Goal: Information Seeking & Learning: Find specific fact

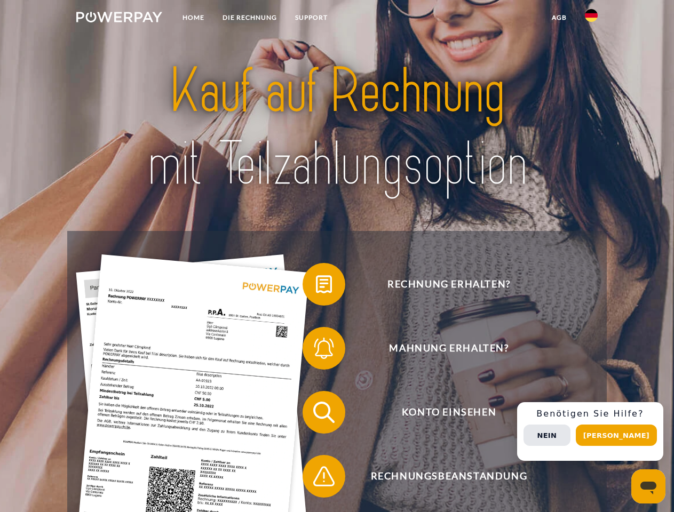
click at [119, 19] on img at bounding box center [119, 17] width 86 height 11
click at [591, 19] on img at bounding box center [591, 15] width 13 height 13
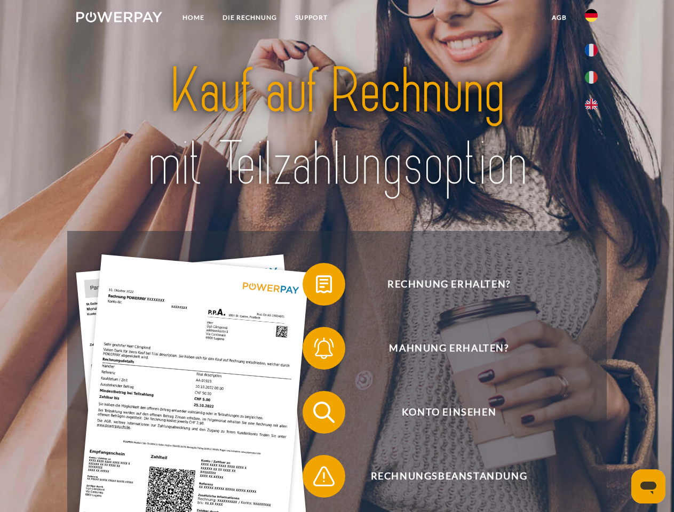
click at [559, 18] on link "agb" at bounding box center [559, 17] width 33 height 19
click at [316, 287] on span at bounding box center [307, 284] width 53 height 53
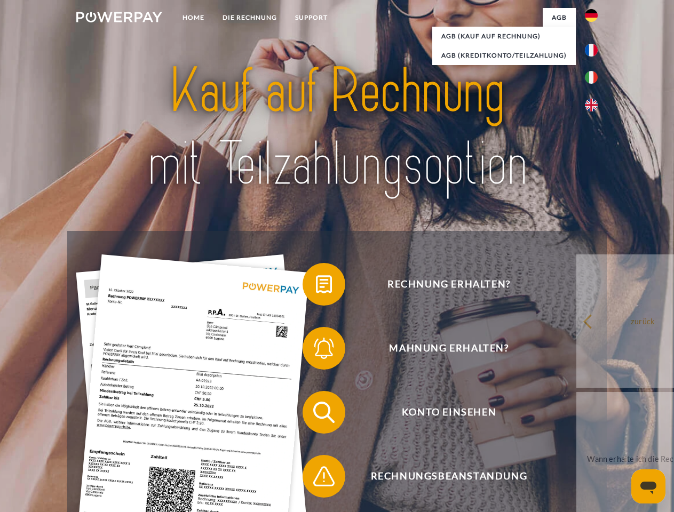
click at [316, 351] on div "Rechnung erhalten? Mahnung erhalten? Konto einsehen" at bounding box center [336, 444] width 539 height 427
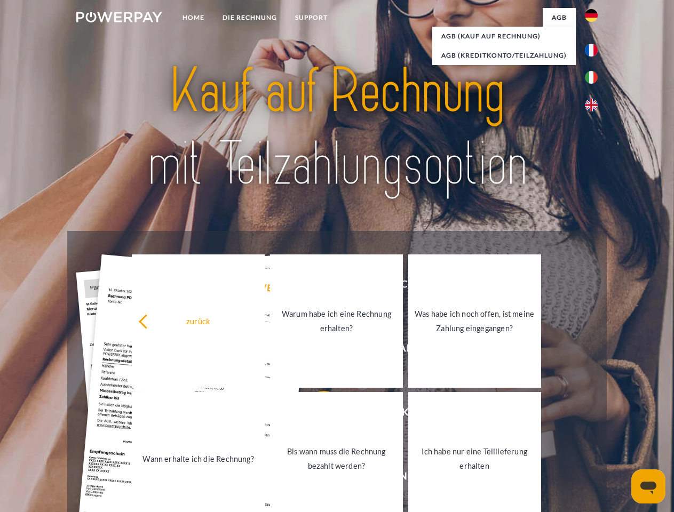
click at [316, 415] on link "Bis wann muss die Rechnung bezahlt werden?" at bounding box center [336, 458] width 133 height 133
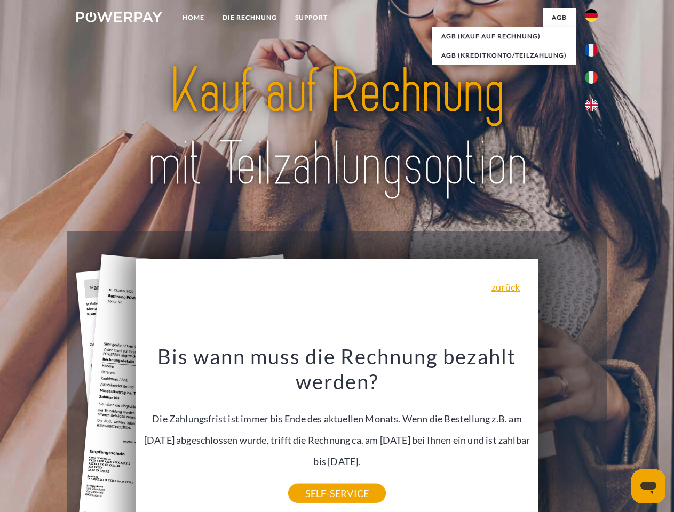
click at [594, 432] on div "Rechnung erhalten? Mahnung erhalten? Konto einsehen" at bounding box center [336, 444] width 539 height 427
click at [568, 434] on span "Konto einsehen" at bounding box center [448, 412] width 261 height 43
click at [620, 435] on header "Home DIE RECHNUNG SUPPORT" at bounding box center [337, 368] width 674 height 737
